Goal: Communication & Community: Answer question/provide support

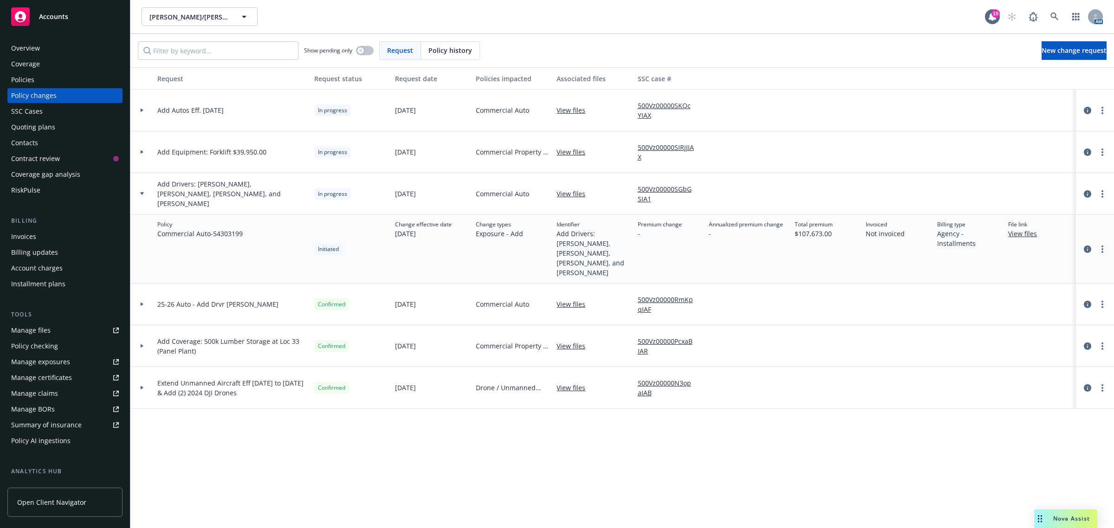
click at [1055, 519] on span "Nova Assist" at bounding box center [1071, 519] width 37 height 8
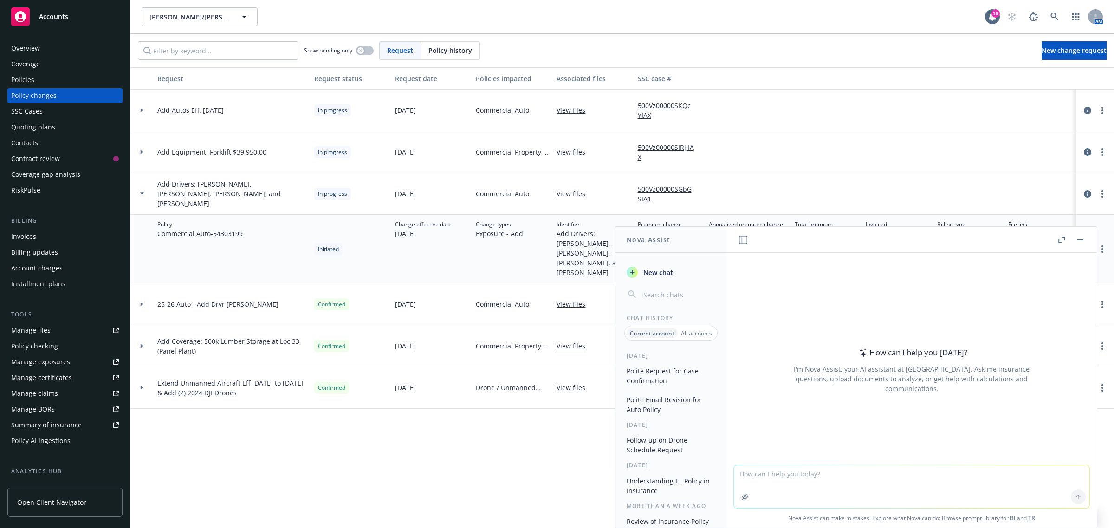
click at [858, 487] on textarea at bounding box center [912, 487] width 356 height 43
paste textarea "Perfect, thank you for confirming I appreciate it."
type textarea "revise email to be nicer: Perfect, thank you for confirming I appreciate it."
click at [1077, 497] on button at bounding box center [1078, 497] width 15 height 15
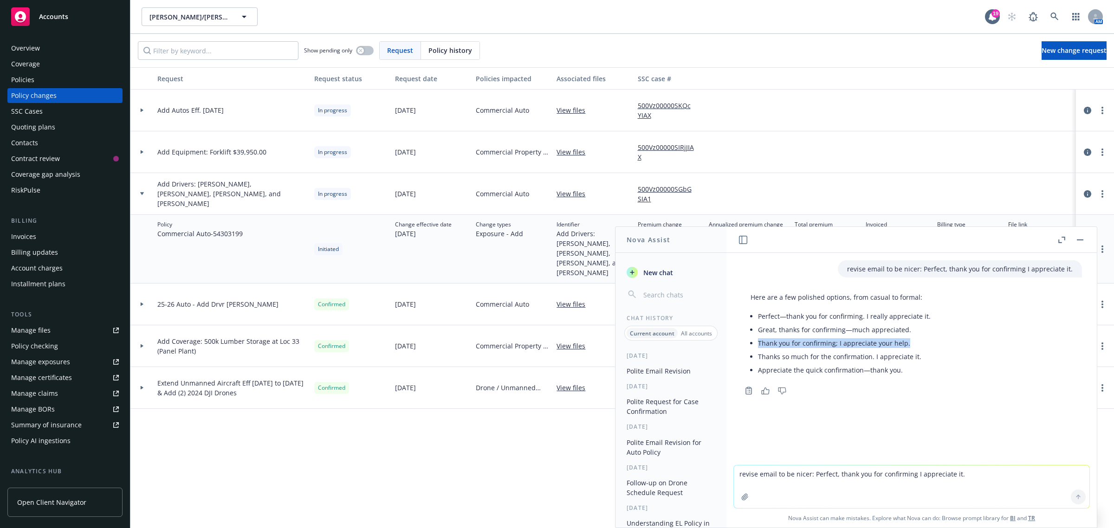
drag, startPoint x: 758, startPoint y: 342, endPoint x: 907, endPoint y: 344, distance: 148.6
click at [907, 344] on li "Thank you for confirming; I appreciate your help." at bounding box center [844, 343] width 173 height 13
drag, startPoint x: 877, startPoint y: 345, endPoint x: 844, endPoint y: 332, distance: 35.0
click at [844, 332] on li "Great, thanks for confirming—much appreciated." at bounding box center [844, 329] width 173 height 13
drag, startPoint x: 758, startPoint y: 331, endPoint x: 918, endPoint y: 328, distance: 159.7
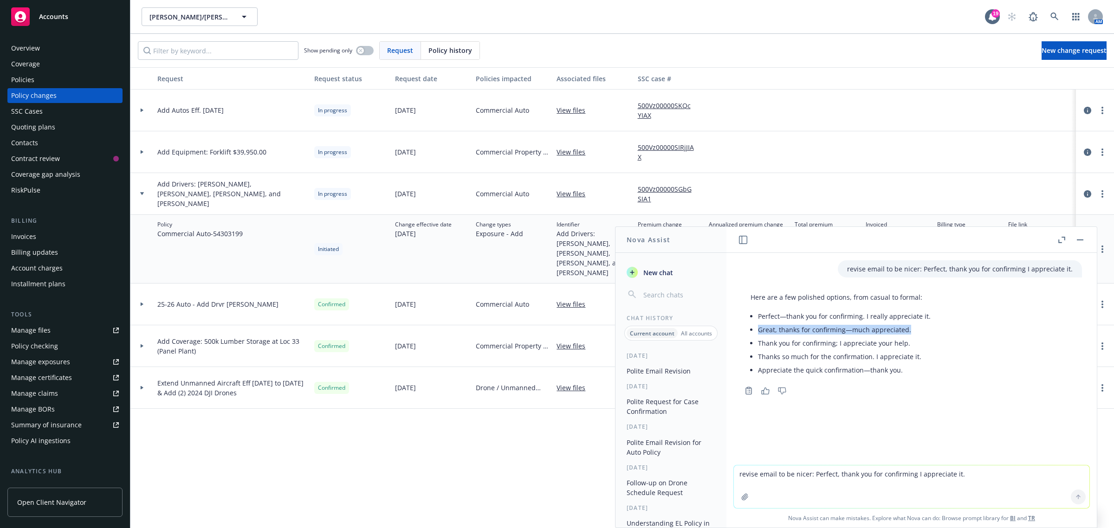
click at [918, 328] on li "Great, thanks for confirming—much appreciated." at bounding box center [844, 329] width 173 height 13
copy li "Great, thanks for confirming—much appreciated."
